Goal: Task Accomplishment & Management: Complete application form

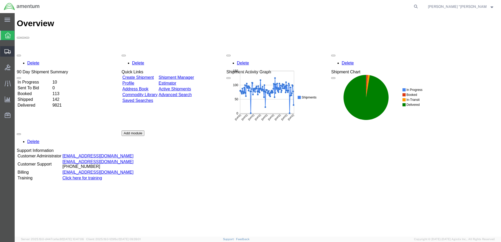
click at [0, 0] on span "Create Shipment" at bounding box center [0, 0] width 0 height 0
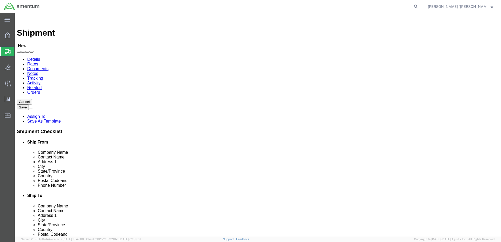
select select
type input "gfl"
select select "49920"
select select "MT"
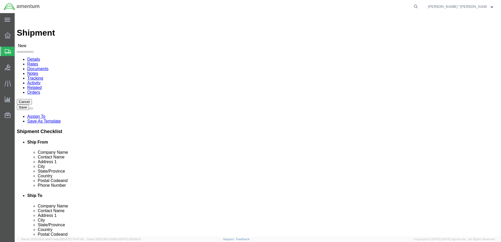
type input "WBE"
select select "49918"
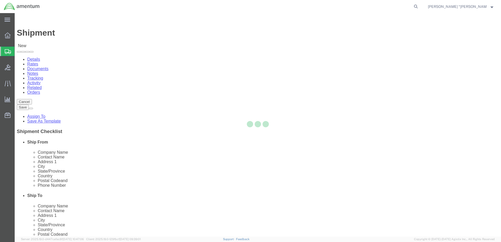
select select "WA"
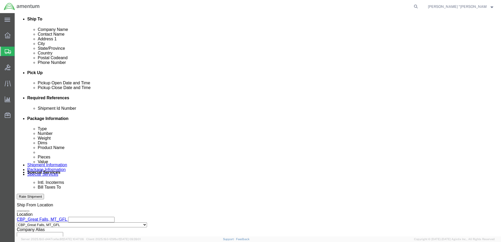
scroll to position [183, 0]
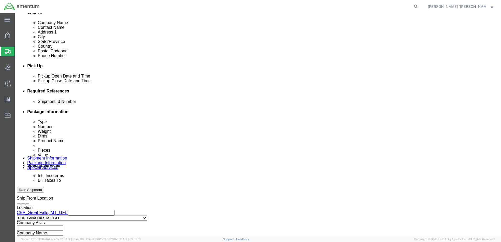
click button "Add reference"
click input "text"
type input "PAPERWORK"
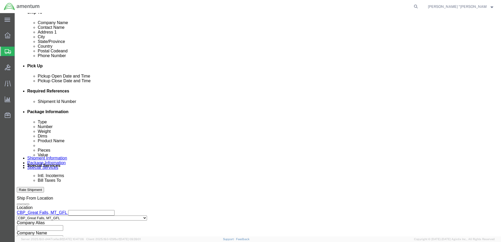
click select "Select Account Type Activity ID Airline Appointment Number ASN Batch Request # …"
select select "DEPT"
click select "Select Account Type Activity ID Airline Appointment Number ASN Batch Request # …"
click input "text"
type input "CBP"
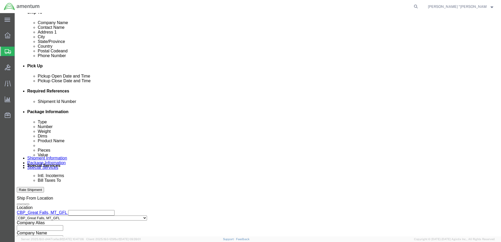
click select "Select Account Type Activity ID Airline Appointment Number ASN Batch Request # …"
select select "CUSTREF"
click select "Select Account Type Activity ID Airline Appointment Number ASN Batch Request # …"
click input "text"
type input "PAPERWORK"
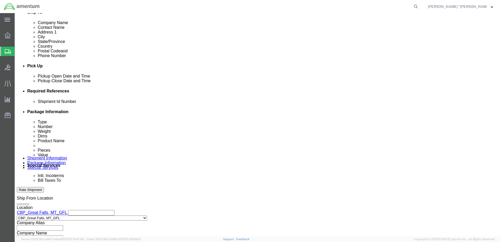
click select "Select Account Type Activity ID Airline Appointment Number ASN Batch Request # …"
select select "PROJNUM"
click select "Select Account Type Activity ID Airline Appointment Number ASN Batch Request # …"
click input "text"
click input "6118.03.03.2219.000.GFN.0000"
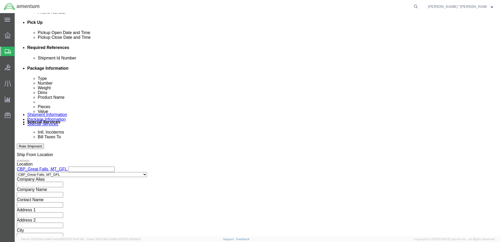
scroll to position [236, 0]
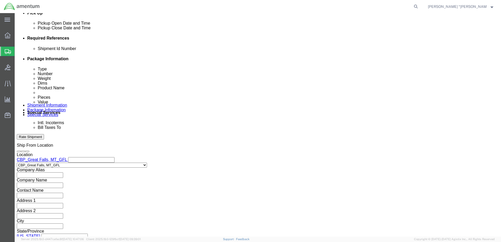
type input "6118.03.03.2219.000.GFL.0000"
click button "Continue"
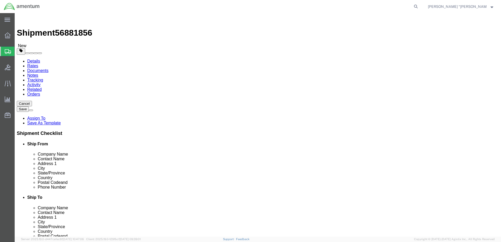
click select "Select BCK Boxes Bale(s) Basket(s) Bolt(s) Bottle(s) Buckets Bulk Bundle(s) Can…"
select select "ENV"
click select "Select BCK Boxes Bale(s) Basket(s) Bolt(s) Bottle(s) Buckets Bulk Bundle(s) Can…"
type input "9.50"
type input "12.50"
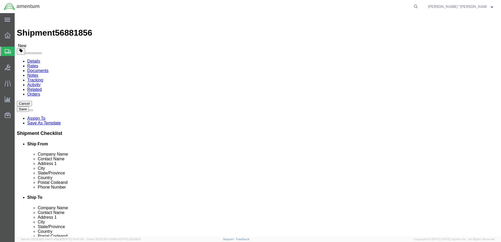
type input "0.25"
type input "1"
click link "Add Content"
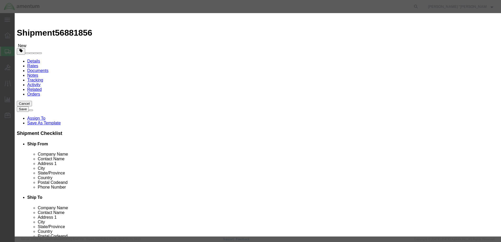
click input "text"
type input "PAPERWORK"
click input "0"
type input "1"
click input "text"
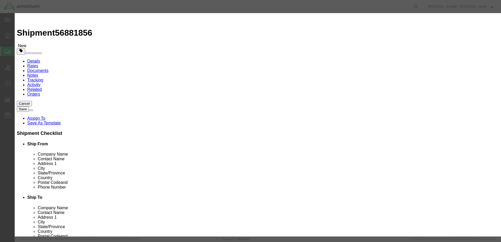
type input "0"
click button "Save & Close"
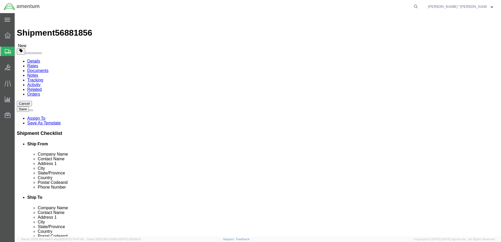
click button "Rate Shipment"
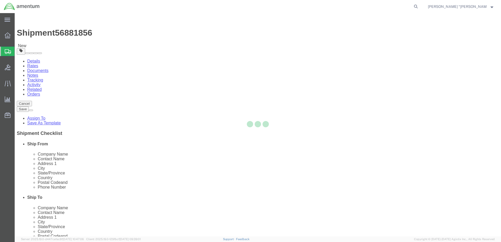
select select "ENV"
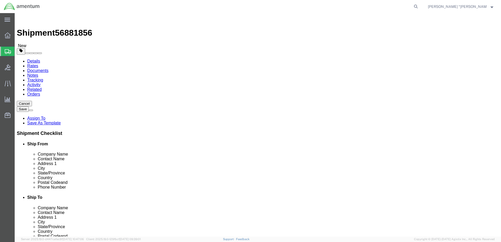
click dd "0.00 USD"
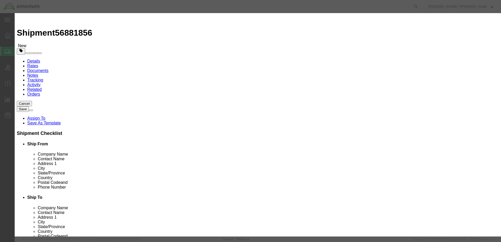
click input "0.00"
type input "0.50"
click button "Save & Close"
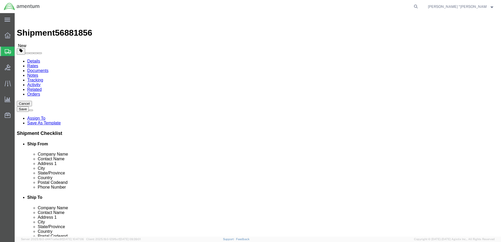
click icon
drag, startPoint x: 287, startPoint y: 108, endPoint x: 229, endPoint y: 102, distance: 58.4
click div "Location CBP_Bellingham, [GEOGRAPHIC_DATA] Select My Profile Location [PHONE_NU…"
type input "[PERSON_NAME] QC"
click button "Rate Shipment"
